Goal: Task Accomplishment & Management: Manage account settings

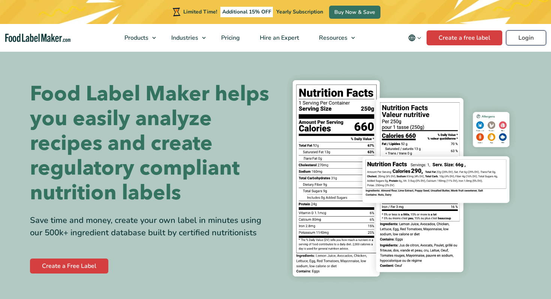
click at [524, 38] on link "Login" at bounding box center [526, 37] width 40 height 15
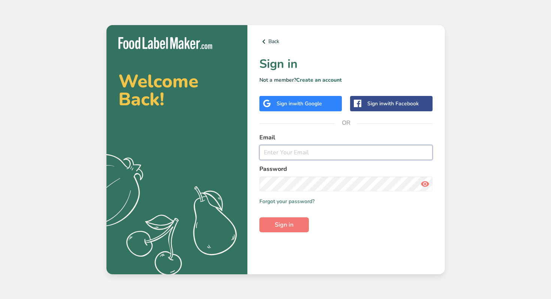
click at [292, 154] on input "email" at bounding box center [346, 152] width 174 height 15
type input "[PERSON_NAME][EMAIL_ADDRESS][PERSON_NAME][DOMAIN_NAME]"
click at [423, 185] on icon at bounding box center [425, 183] width 9 height 13
click at [291, 222] on span "Sign in" at bounding box center [284, 224] width 19 height 9
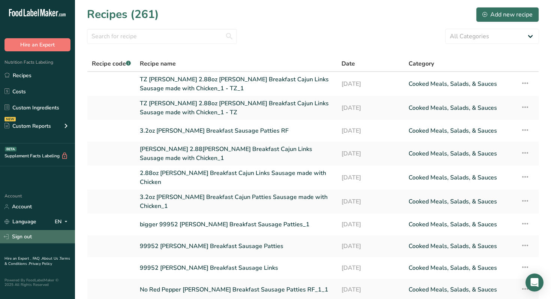
click at [19, 241] on link "Sign out" at bounding box center [37, 236] width 75 height 13
